Goal: Task Accomplishment & Management: Manage account settings

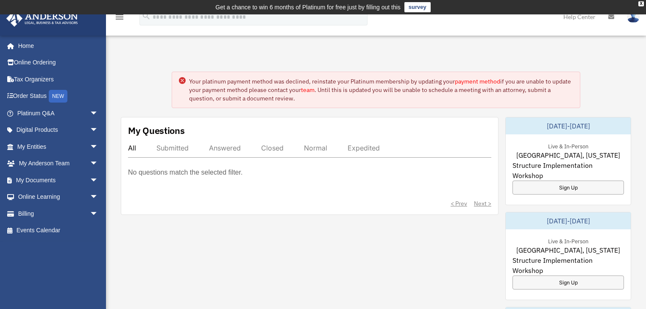
click at [481, 82] on link "payment method" at bounding box center [476, 82] width 45 height 8
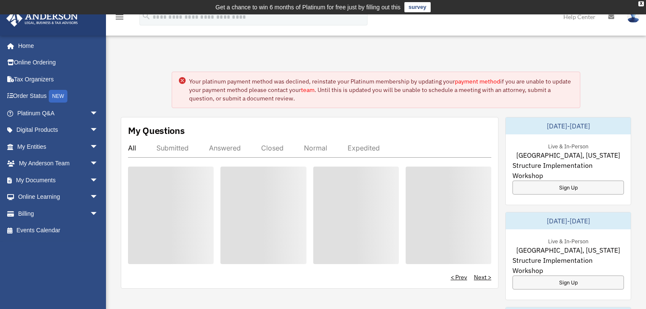
click at [635, 16] on img at bounding box center [632, 17] width 13 height 12
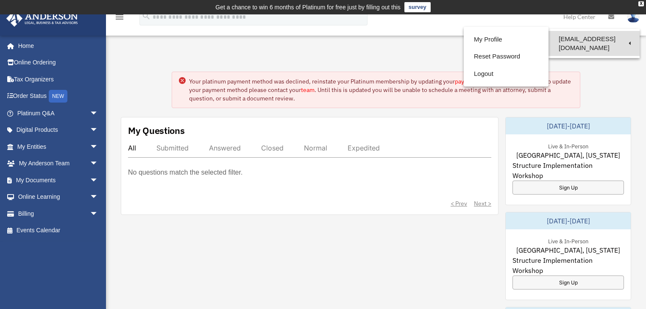
click at [623, 40] on link "[EMAIL_ADDRESS][DOMAIN_NAME]" at bounding box center [593, 43] width 91 height 25
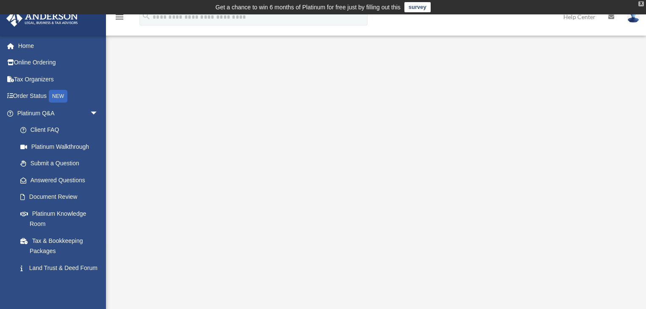
click at [639, 5] on div "X" at bounding box center [641, 3] width 6 height 5
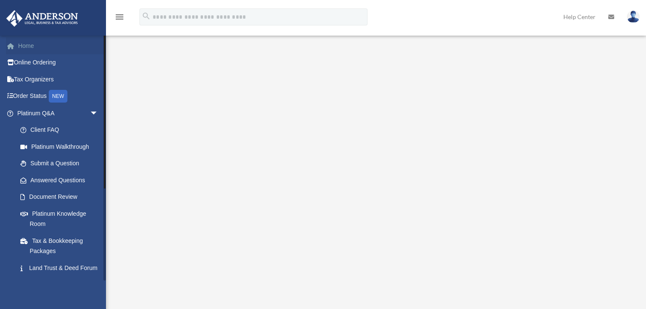
click at [30, 45] on link "Home" at bounding box center [58, 45] width 105 height 17
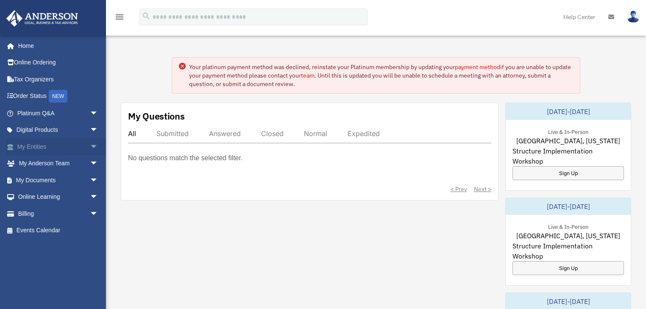
click at [34, 145] on link "My Entities arrow_drop_down" at bounding box center [58, 146] width 105 height 17
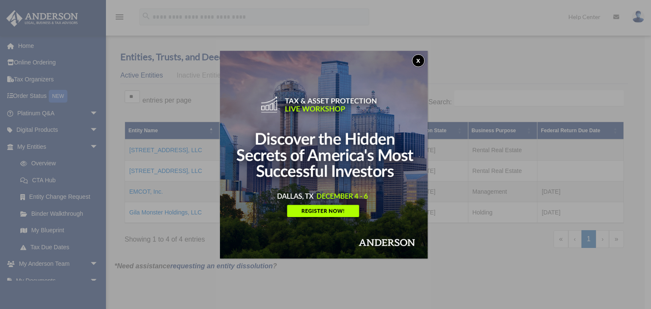
click at [423, 61] on button "x" at bounding box center [418, 60] width 13 height 13
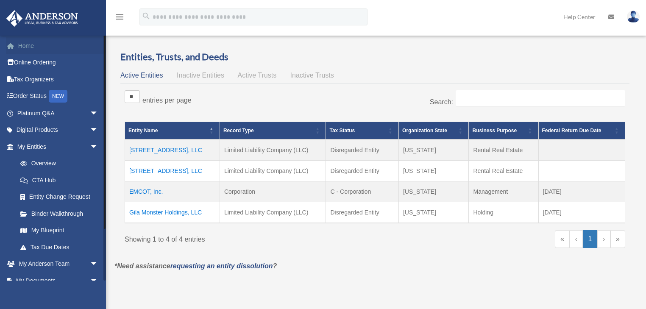
click at [29, 46] on link "Home" at bounding box center [58, 45] width 105 height 17
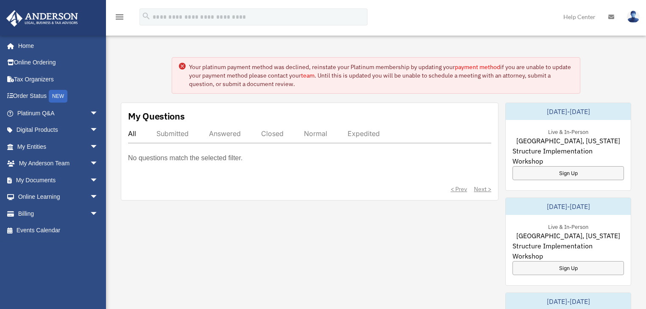
click at [474, 68] on link "payment method" at bounding box center [476, 67] width 45 height 8
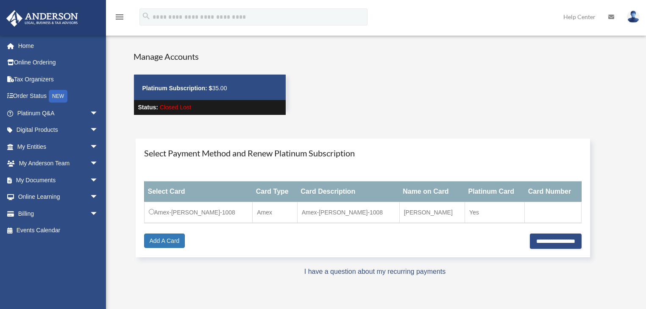
click at [633, 18] on img at bounding box center [632, 17] width 13 height 12
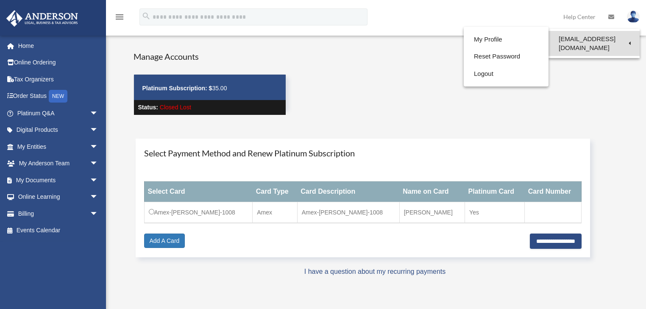
click at [598, 38] on link "[EMAIL_ADDRESS][DOMAIN_NAME]" at bounding box center [593, 43] width 91 height 25
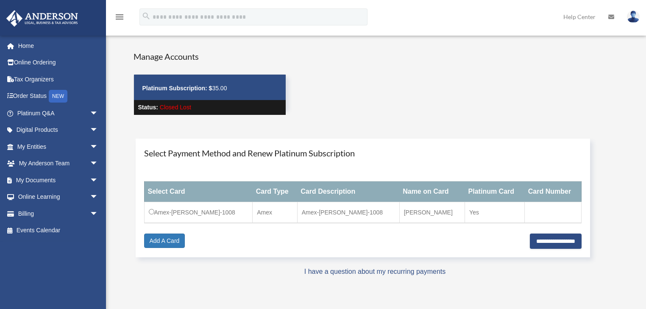
click at [631, 18] on img at bounding box center [632, 17] width 13 height 12
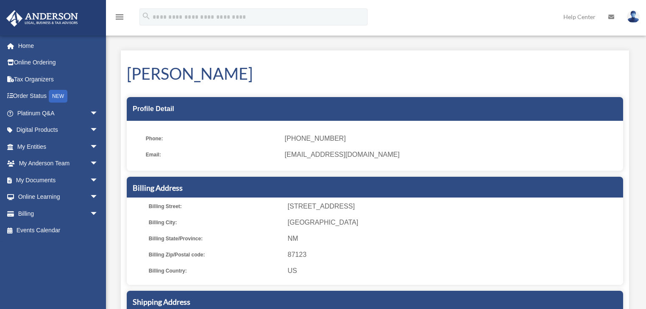
click at [629, 16] on img at bounding box center [632, 17] width 13 height 12
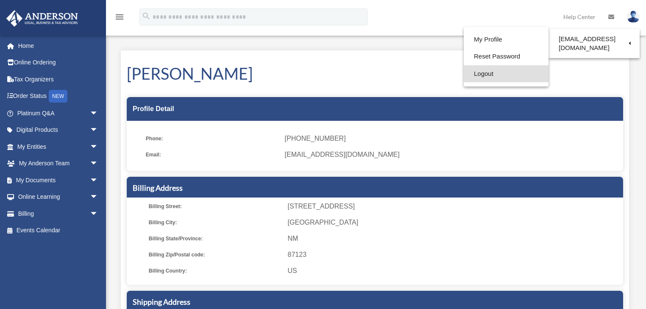
click at [485, 70] on link "Logout" at bounding box center [505, 73] width 85 height 17
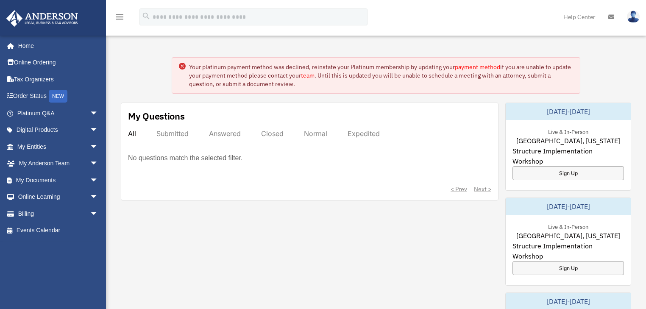
click at [471, 66] on link "payment method" at bounding box center [476, 67] width 45 height 8
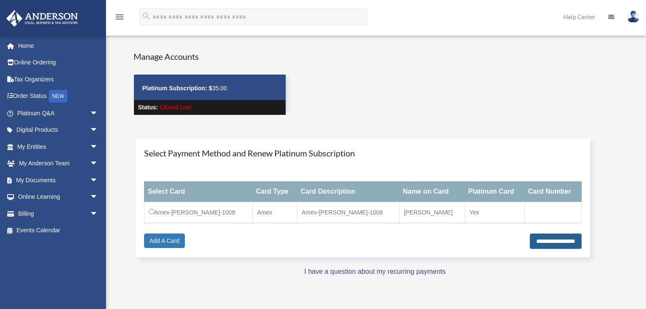
click at [529, 242] on input "**********" at bounding box center [555, 240] width 52 height 15
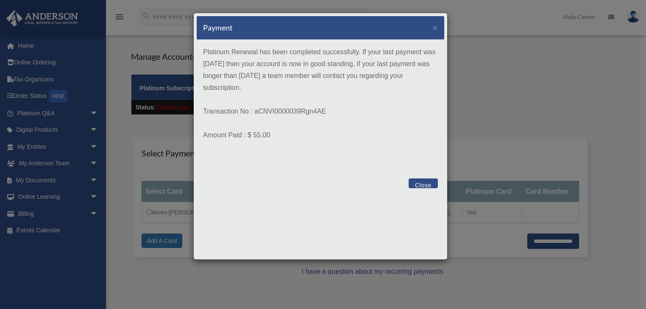
click at [423, 183] on button "Close" at bounding box center [422, 183] width 29 height 10
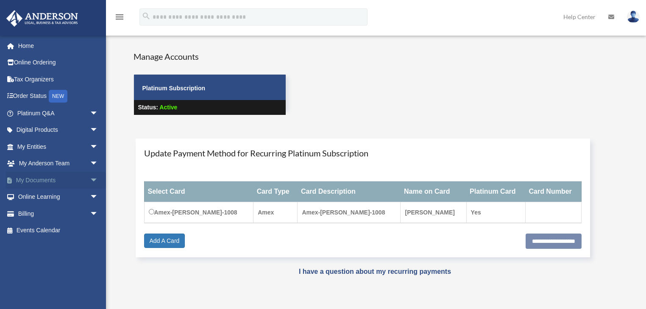
click at [46, 180] on link "My Documents arrow_drop_down" at bounding box center [58, 180] width 105 height 17
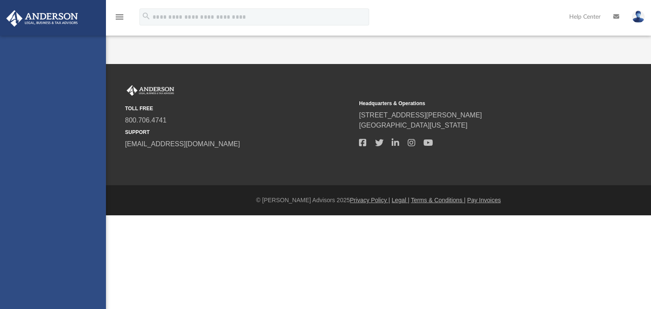
click at [90, 180] on div "jackjevans84@gmail.com Sign Out jackjevans84@gmail.com Home Online Ordering Tax…" at bounding box center [53, 190] width 106 height 309
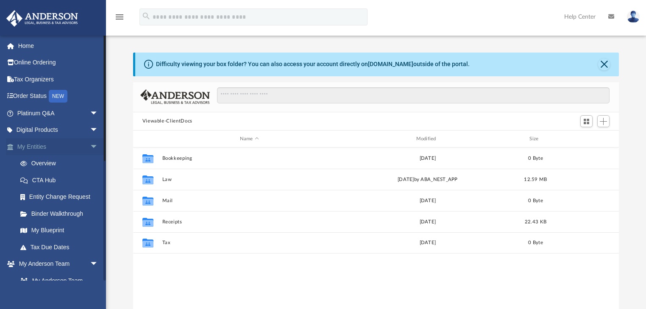
scroll to position [187, 481]
click at [605, 62] on button "Close" at bounding box center [604, 64] width 12 height 12
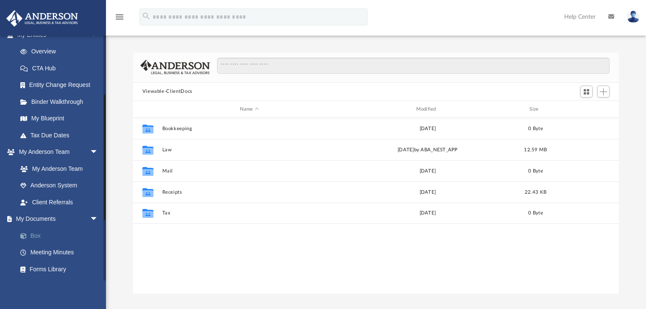
scroll to position [113, 0]
click at [33, 235] on link "Box" at bounding box center [61, 234] width 99 height 17
click at [603, 92] on span "Add" at bounding box center [602, 91] width 7 height 7
click at [592, 108] on li "Upload" at bounding box center [590, 108] width 27 height 9
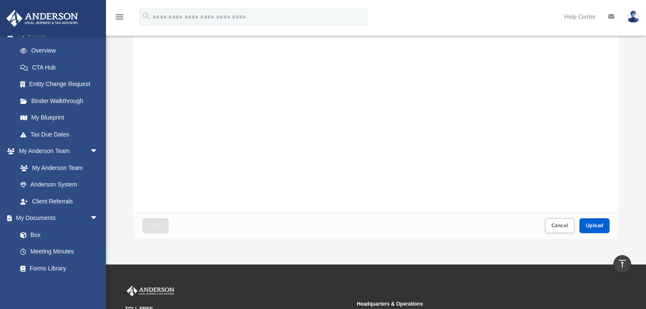
scroll to position [49, 0]
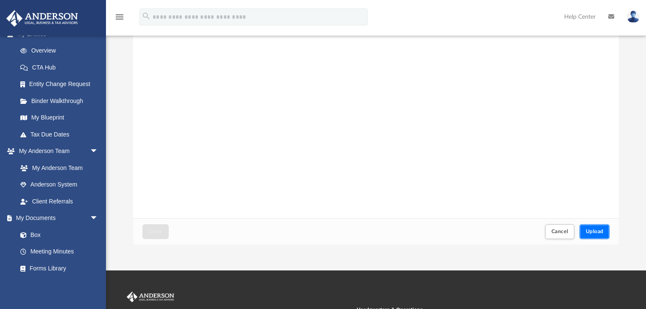
click at [596, 234] on span "Upload" at bounding box center [594, 231] width 18 height 5
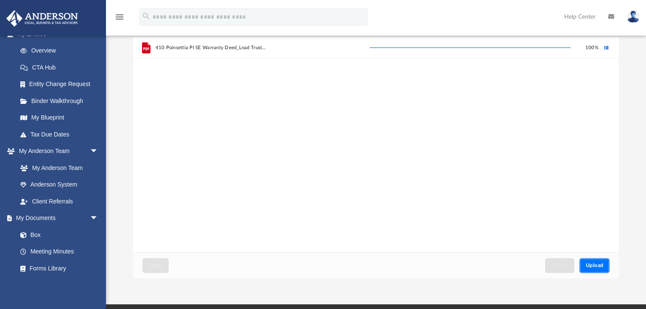
scroll to position [0, 0]
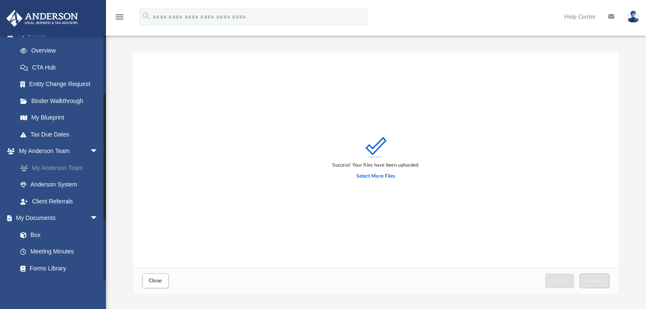
click at [60, 166] on link "My Anderson Team" at bounding box center [61, 167] width 99 height 17
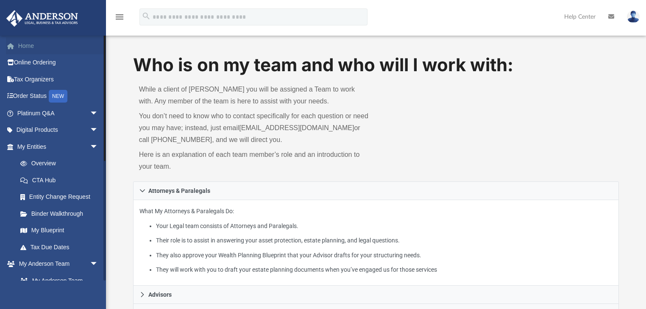
click at [32, 48] on link "Home" at bounding box center [58, 45] width 105 height 17
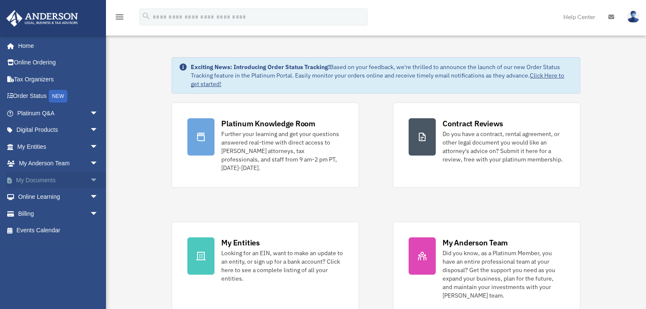
click at [31, 180] on link "My Documents arrow_drop_down" at bounding box center [58, 180] width 105 height 17
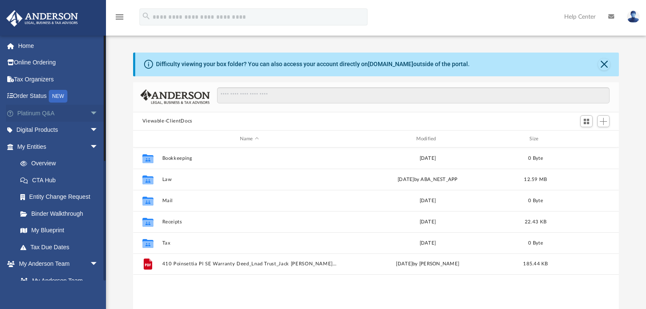
scroll to position [187, 481]
click at [600, 119] on span "Add" at bounding box center [602, 121] width 7 height 7
click at [590, 148] on li "New Folder" at bounding box center [590, 151] width 27 height 9
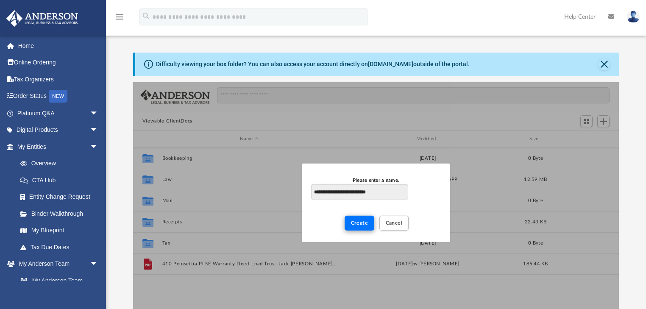
type input "**********"
click at [362, 224] on span "Create" at bounding box center [359, 222] width 17 height 5
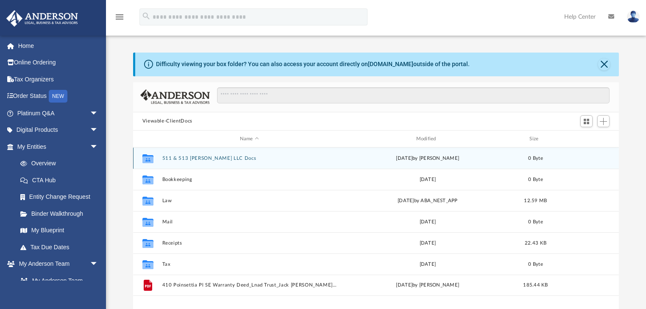
click at [185, 161] on button "511 & 513 [PERSON_NAME] LLC Docs" at bounding box center [249, 158] width 175 height 6
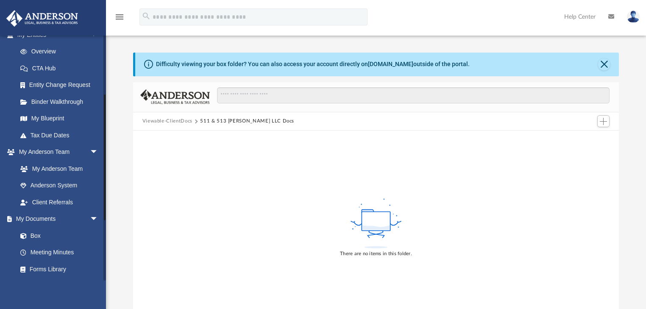
scroll to position [113, 0]
click at [37, 232] on link "Box" at bounding box center [61, 234] width 99 height 17
click at [600, 125] on span "Add" at bounding box center [602, 121] width 7 height 7
click at [586, 137] on li "Upload" at bounding box center [590, 138] width 27 height 9
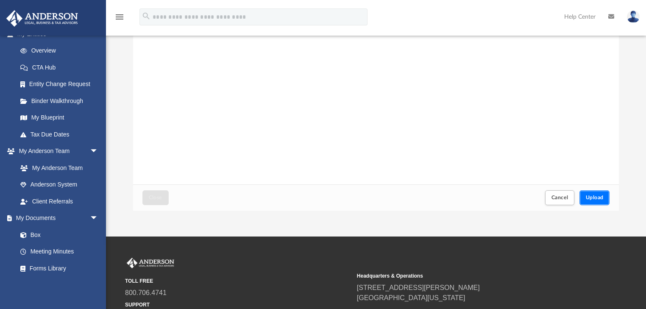
click at [595, 197] on span "Upload" at bounding box center [594, 197] width 18 height 5
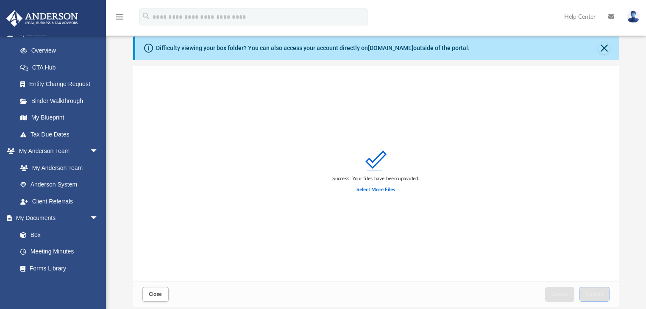
scroll to position [0, 0]
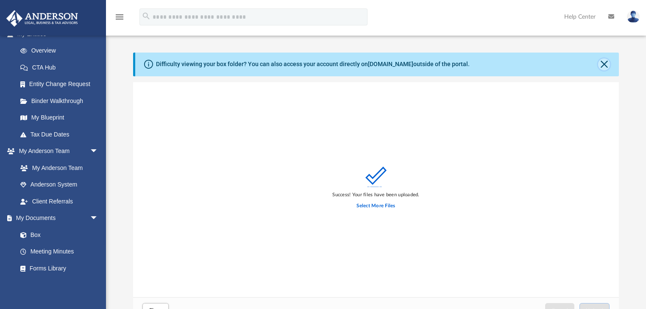
click at [603, 64] on button "Close" at bounding box center [604, 64] width 12 height 12
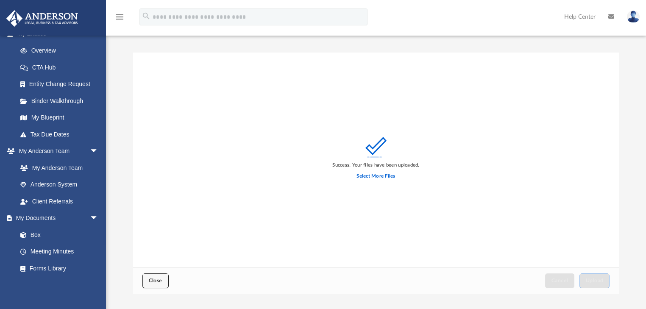
click at [148, 276] on button "Close" at bounding box center [155, 280] width 26 height 15
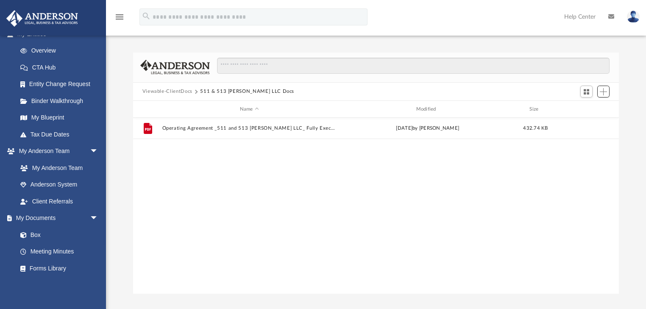
scroll to position [187, 481]
click at [606, 90] on span "Add" at bounding box center [602, 91] width 7 height 7
click at [591, 107] on li "Upload" at bounding box center [590, 108] width 27 height 9
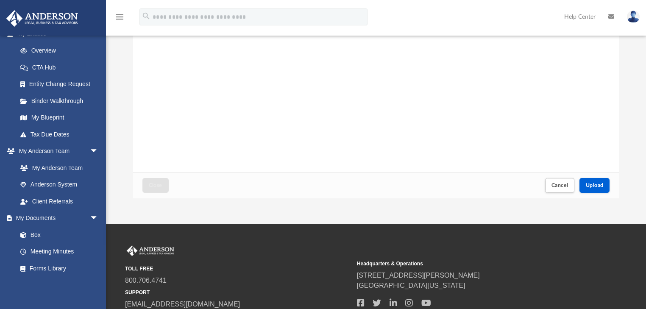
scroll to position [113, 0]
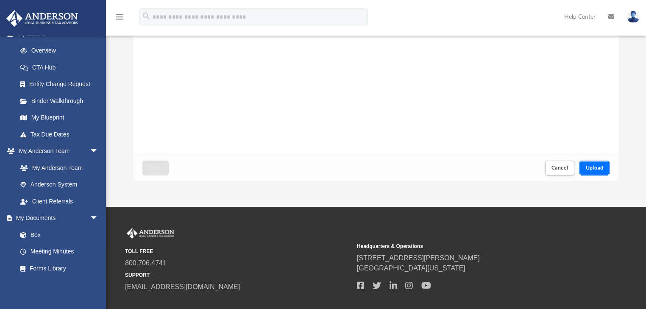
click at [598, 166] on span "Upload" at bounding box center [594, 167] width 18 height 5
click at [161, 169] on span "Close" at bounding box center [156, 167] width 14 height 5
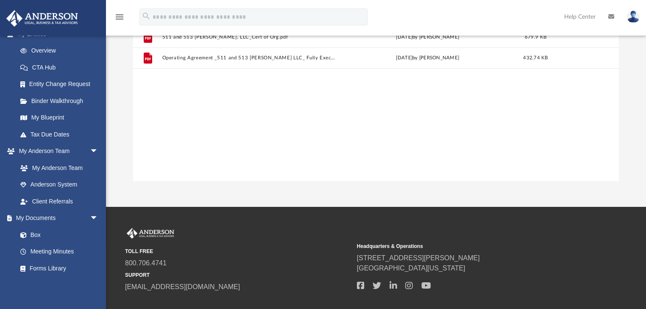
scroll to position [0, 0]
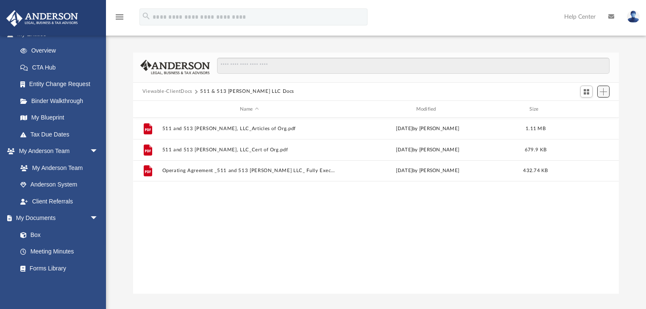
click at [605, 92] on span "Add" at bounding box center [602, 91] width 7 height 7
click at [583, 109] on li "Upload" at bounding box center [590, 108] width 27 height 9
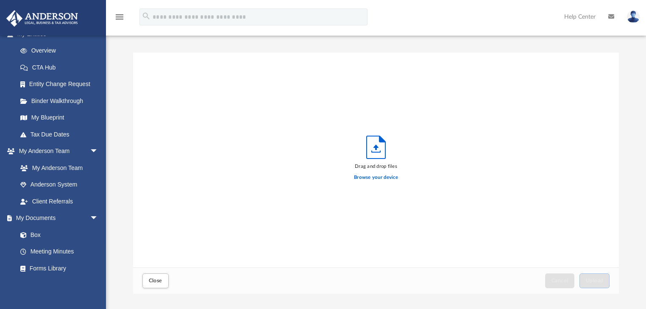
scroll to position [210, 481]
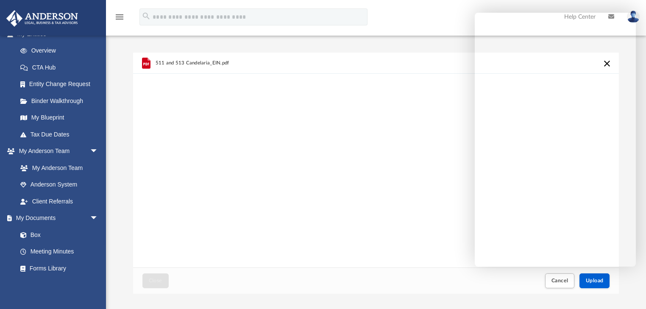
click at [434, 142] on div "511 and 513 Candelaria_EIN.pdf" at bounding box center [376, 160] width 486 height 215
click at [400, 234] on div "511 and 513 Candelaria_EIN.pdf" at bounding box center [376, 160] width 486 height 215
drag, startPoint x: 402, startPoint y: 205, endPoint x: 413, endPoint y: 186, distance: 22.2
click at [404, 201] on div "511 and 513 Candelaria_EIN.pdf" at bounding box center [376, 160] width 486 height 215
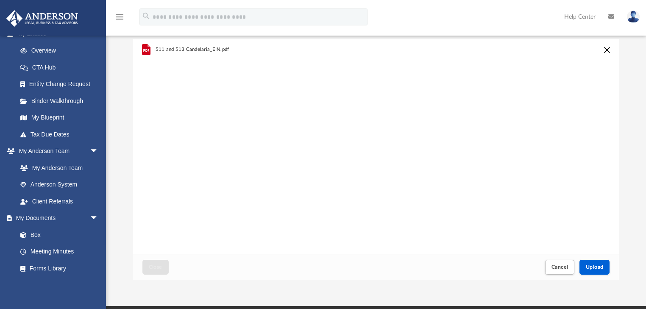
scroll to position [34, 0]
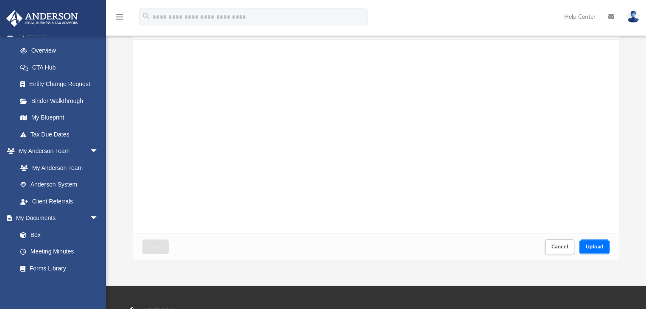
click at [601, 247] on span "Upload" at bounding box center [594, 246] width 18 height 5
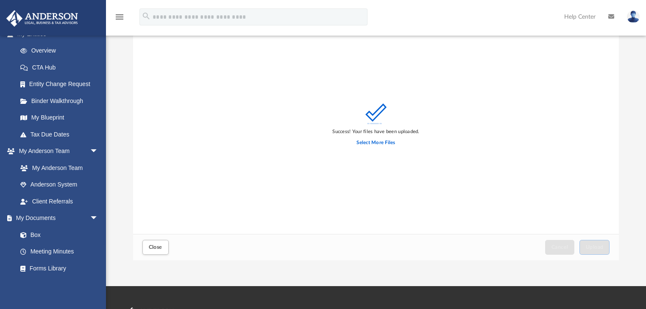
scroll to position [0, 0]
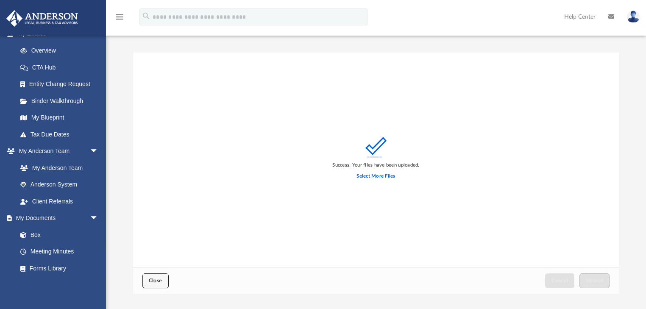
click at [155, 279] on span "Close" at bounding box center [156, 280] width 14 height 5
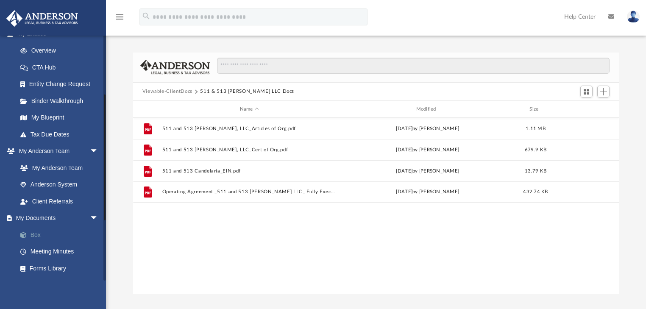
click at [36, 234] on link "Box" at bounding box center [61, 234] width 99 height 17
click at [34, 233] on link "Box" at bounding box center [61, 234] width 99 height 17
click at [41, 216] on link "My Documents arrow_drop_down" at bounding box center [58, 218] width 105 height 17
click at [29, 232] on span at bounding box center [28, 235] width 6 height 6
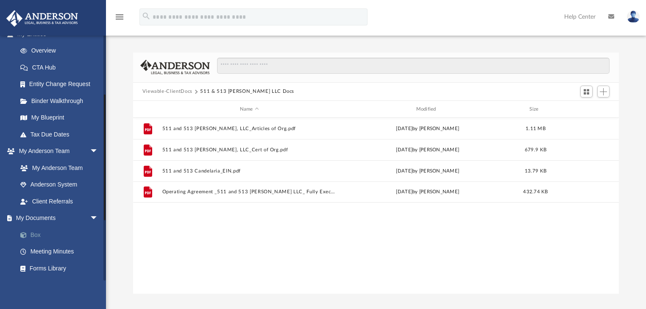
click at [30, 234] on span at bounding box center [28, 235] width 6 height 6
click at [30, 234] on link "Box" at bounding box center [61, 234] width 99 height 17
click at [23, 215] on link "My Documents arrow_drop_down" at bounding box center [58, 218] width 105 height 17
click at [176, 90] on button "Viewable-ClientDocs" at bounding box center [167, 92] width 50 height 8
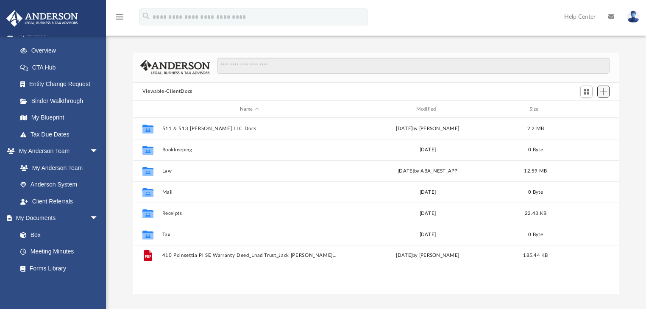
click at [600, 91] on span "Add" at bounding box center [602, 91] width 7 height 7
click at [594, 120] on li "New Folder" at bounding box center [590, 121] width 27 height 9
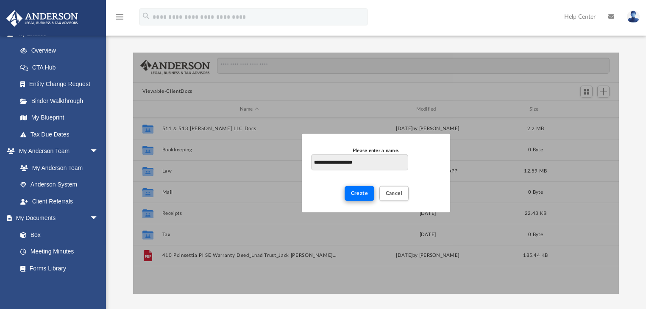
type input "**********"
click at [356, 191] on span "Create" at bounding box center [359, 193] width 17 height 5
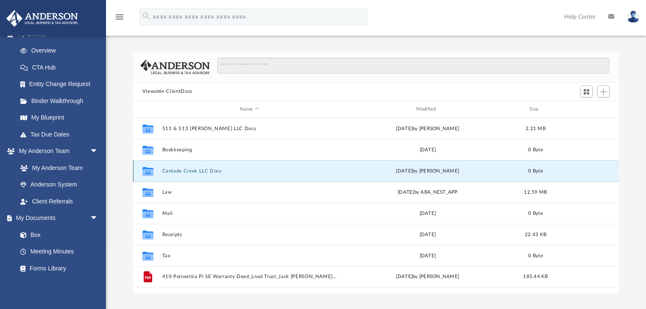
click at [206, 170] on button "Cantada Creek LLC Docs" at bounding box center [249, 171] width 175 height 6
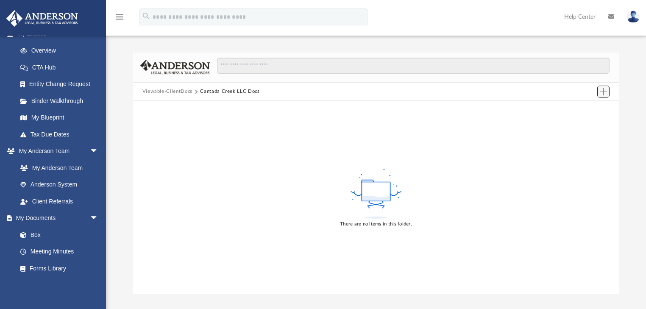
click at [605, 90] on span "Add" at bounding box center [602, 91] width 7 height 7
click at [591, 109] on li "Upload" at bounding box center [590, 108] width 27 height 9
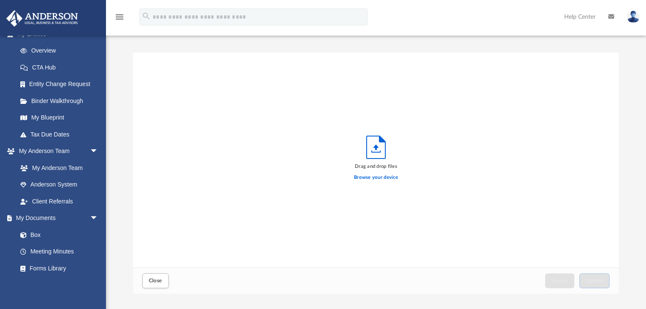
scroll to position [210, 481]
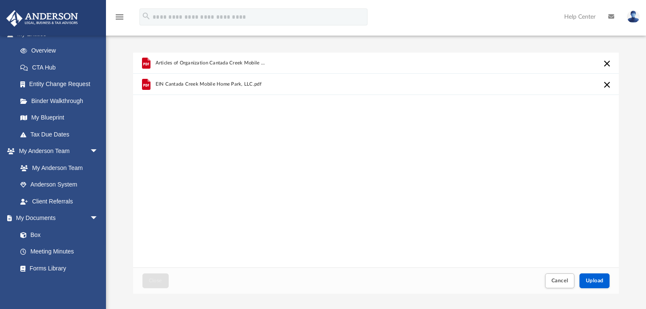
click at [213, 63] on span "Articles of Organization Cantada Creek Mobile Home Park, LLC.pdf" at bounding box center [210, 63] width 111 height 6
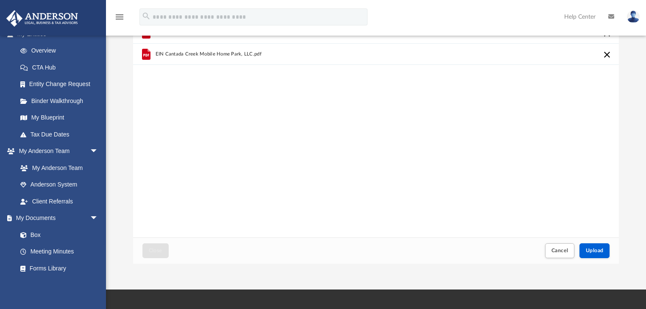
scroll to position [38, 0]
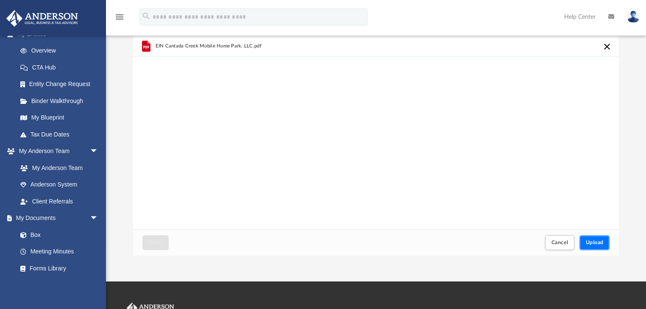
click at [594, 242] on span "Upload" at bounding box center [594, 242] width 18 height 5
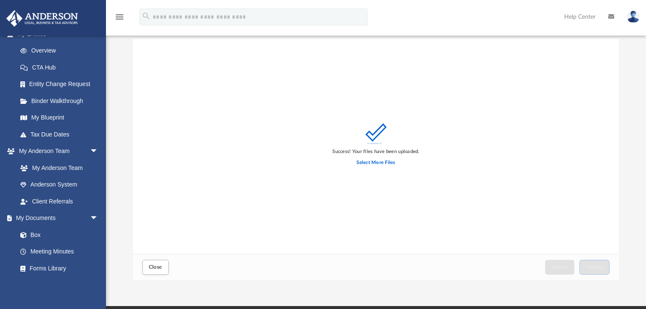
scroll to position [0, 0]
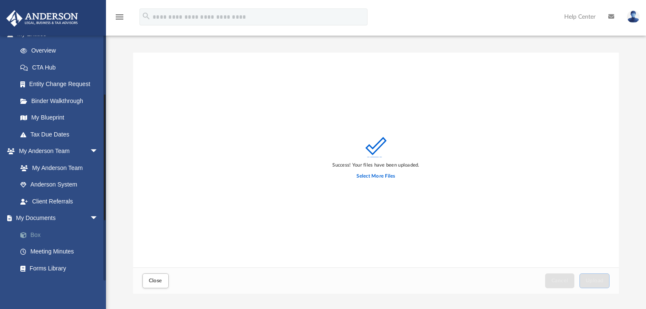
click at [37, 233] on link "Box" at bounding box center [61, 234] width 99 height 17
click at [33, 233] on link "Box" at bounding box center [61, 234] width 99 height 17
click at [37, 217] on link "My Documents arrow_drop_down" at bounding box center [58, 218] width 105 height 17
click at [152, 282] on span "Close" at bounding box center [156, 280] width 14 height 5
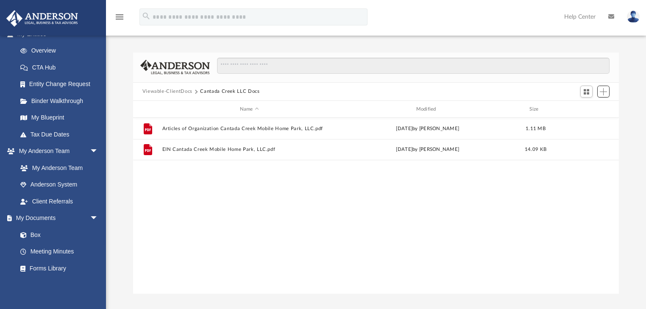
scroll to position [187, 481]
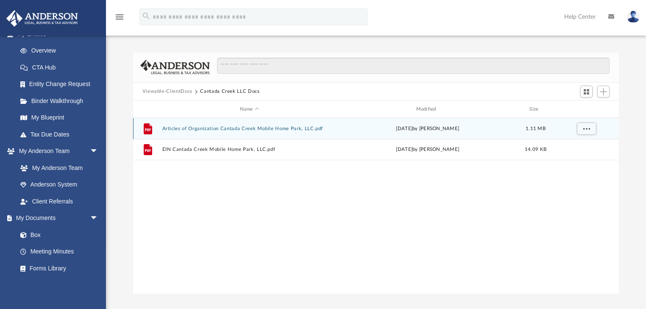
click at [222, 133] on div "File Articles of Organization Cantada Creek Mobile Home Park, LLC.pdf today by …" at bounding box center [376, 128] width 486 height 21
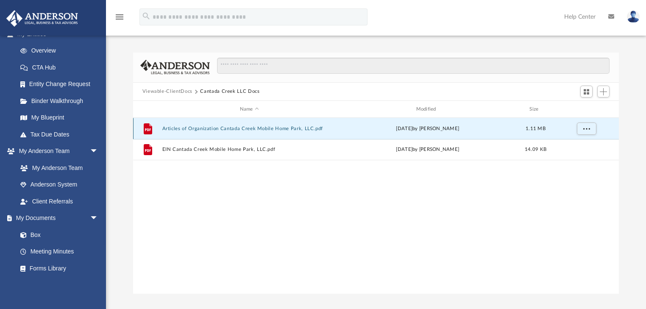
click at [225, 129] on button "Articles of Organization Cantada Creek Mobile Home Park, LLC.pdf" at bounding box center [249, 129] width 175 height 6
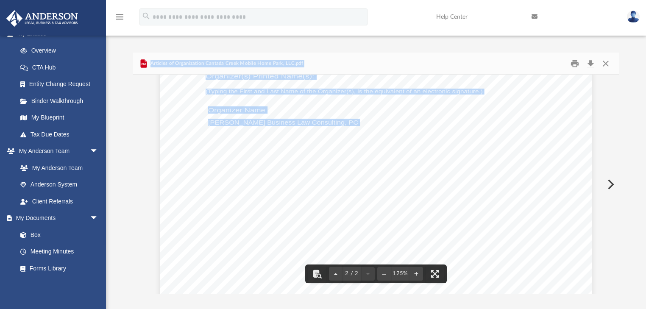
scroll to position [918, 0]
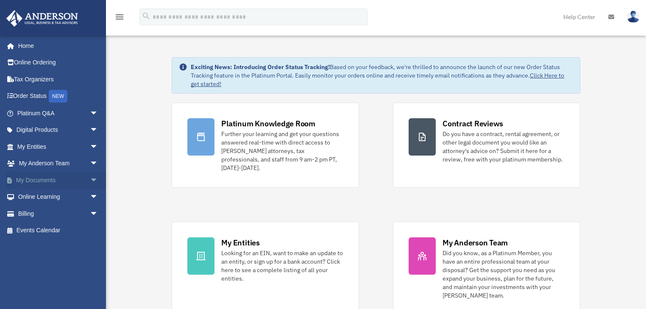
click at [28, 180] on link "My Documents arrow_drop_down" at bounding box center [58, 180] width 105 height 17
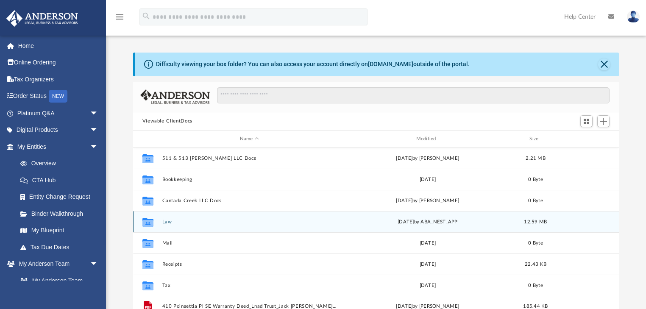
scroll to position [187, 481]
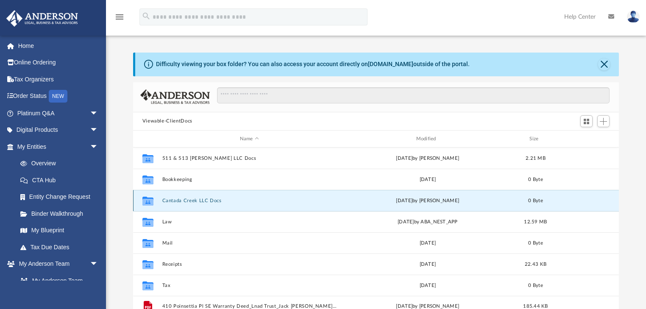
click at [182, 200] on button "Cantada Creek LLC Docs" at bounding box center [249, 201] width 175 height 6
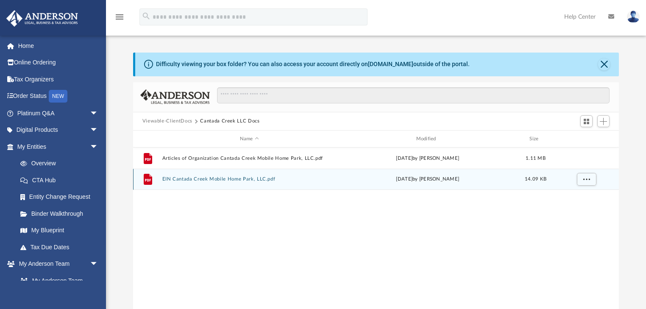
click at [201, 177] on button "EIN Cantada Creek Mobile Home Park, LLC.pdf" at bounding box center [249, 180] width 175 height 6
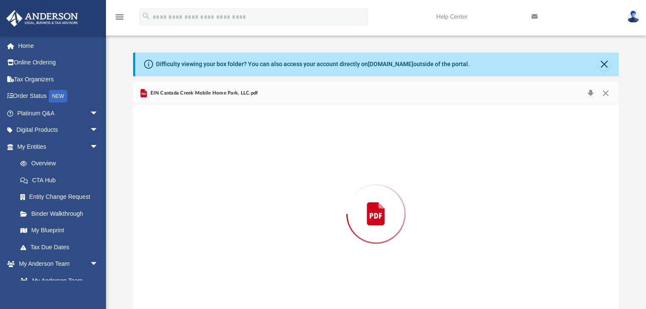
scroll to position [14, 0]
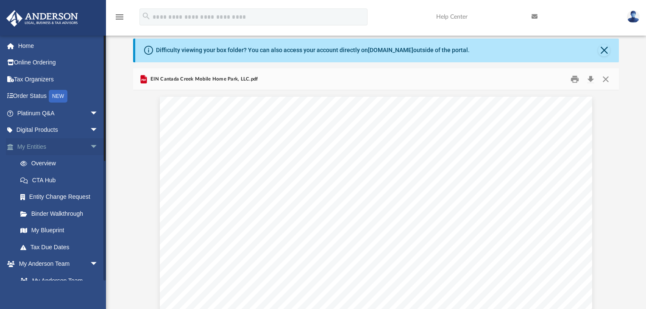
click at [31, 144] on link "My Entities arrow_drop_down" at bounding box center [58, 146] width 105 height 17
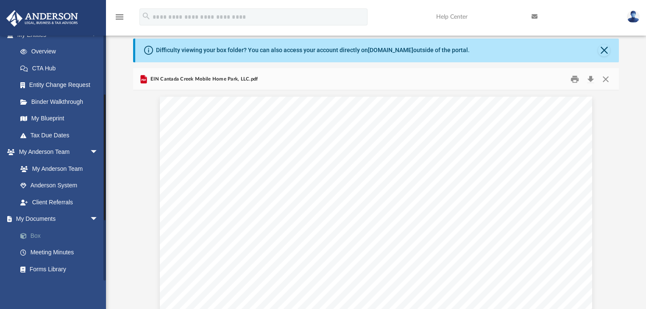
scroll to position [113, 0]
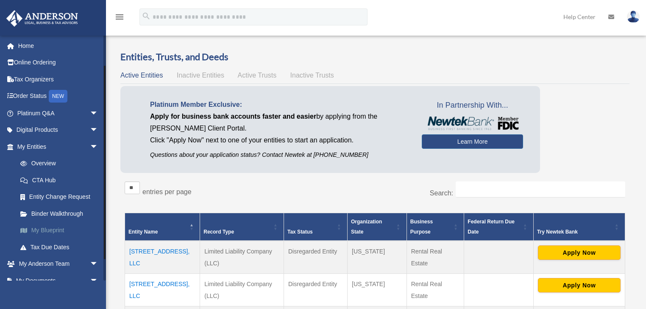
scroll to position [60, 0]
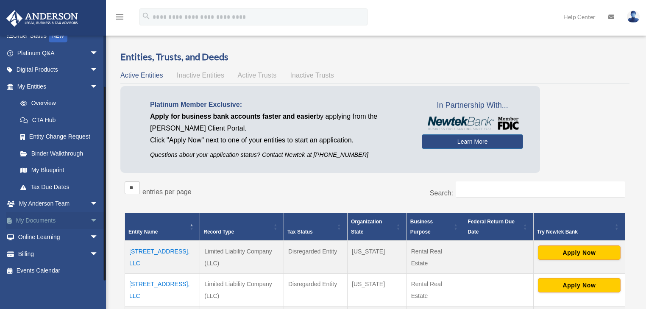
click at [26, 214] on link "My Documents arrow_drop_down" at bounding box center [58, 220] width 105 height 17
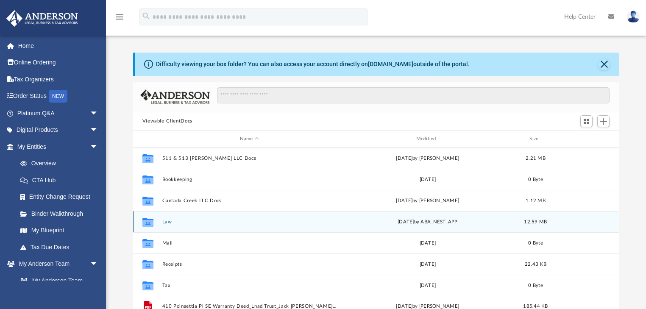
scroll to position [187, 481]
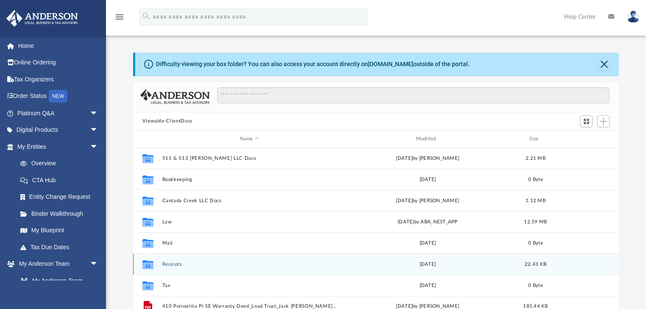
click at [171, 265] on button "Receipts" at bounding box center [249, 264] width 175 height 6
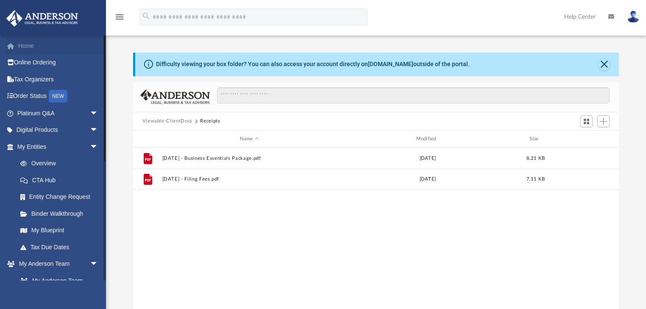
click at [30, 47] on link "Home" at bounding box center [58, 45] width 105 height 17
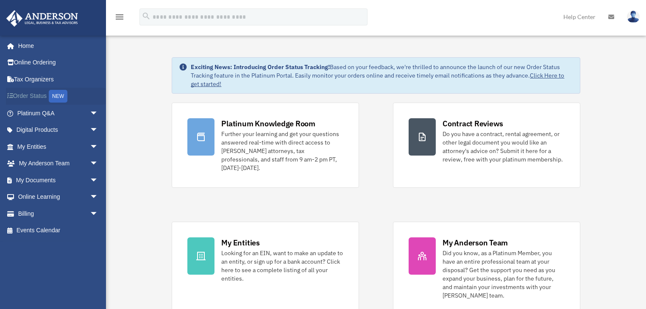
click at [37, 97] on link "Order Status NEW" at bounding box center [58, 96] width 105 height 17
